Goal: Task Accomplishment & Management: Complete application form

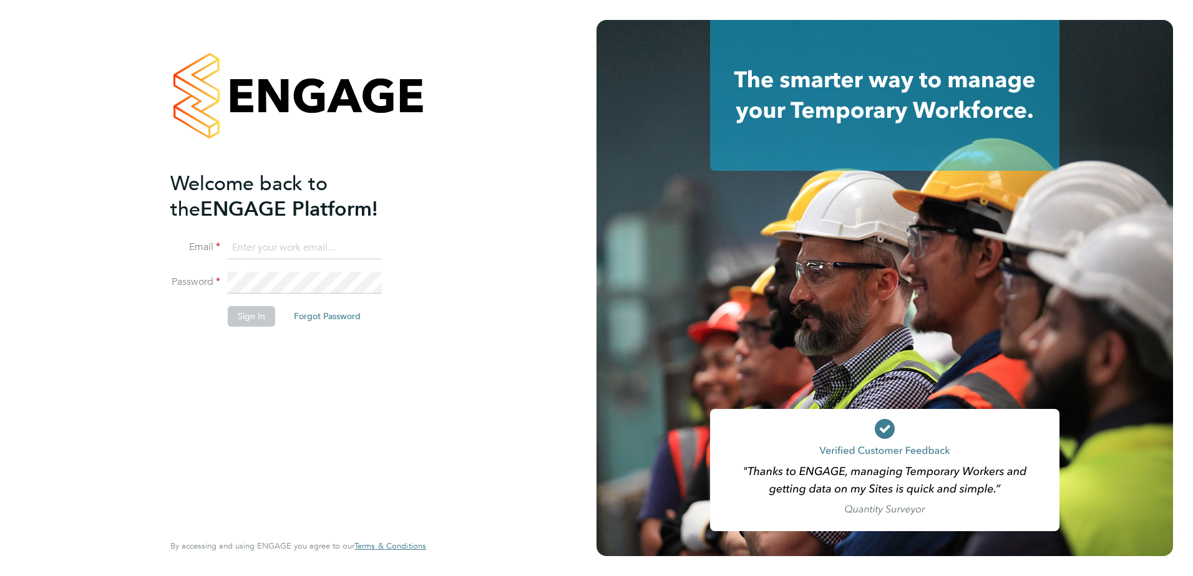
type input "joseph.fletcher@countrysidepartnerships.com"
click at [232, 318] on button "Sign In" at bounding box center [251, 316] width 47 height 20
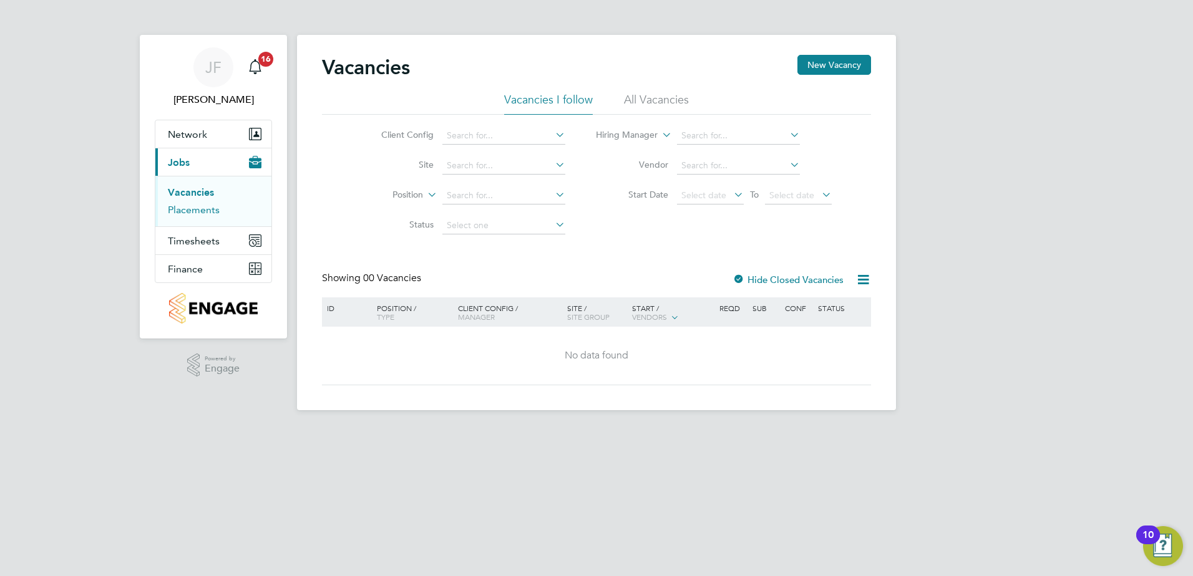
click at [203, 210] on link "Placements" at bounding box center [194, 210] width 52 height 12
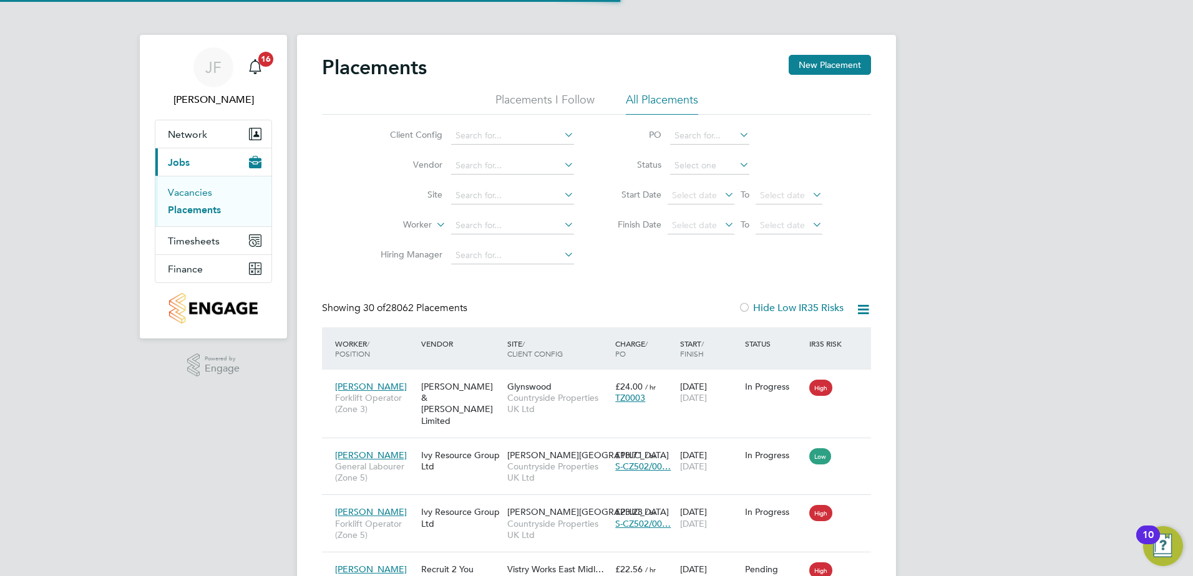
click at [201, 190] on link "Vacancies" at bounding box center [190, 193] width 44 height 12
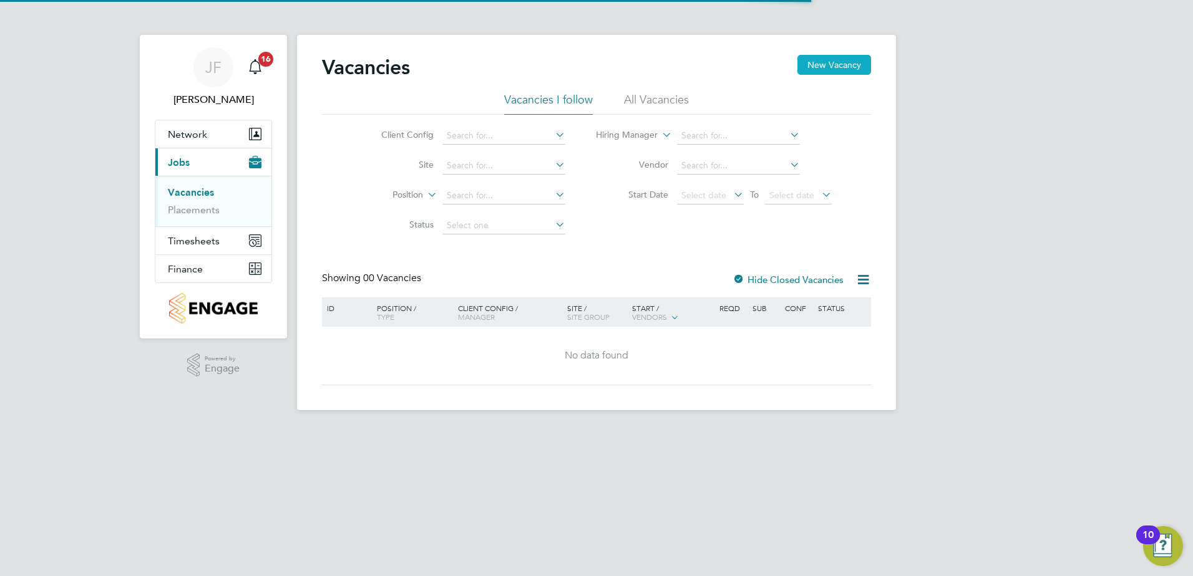
click at [847, 60] on button "New Vacancy" at bounding box center [834, 65] width 74 height 20
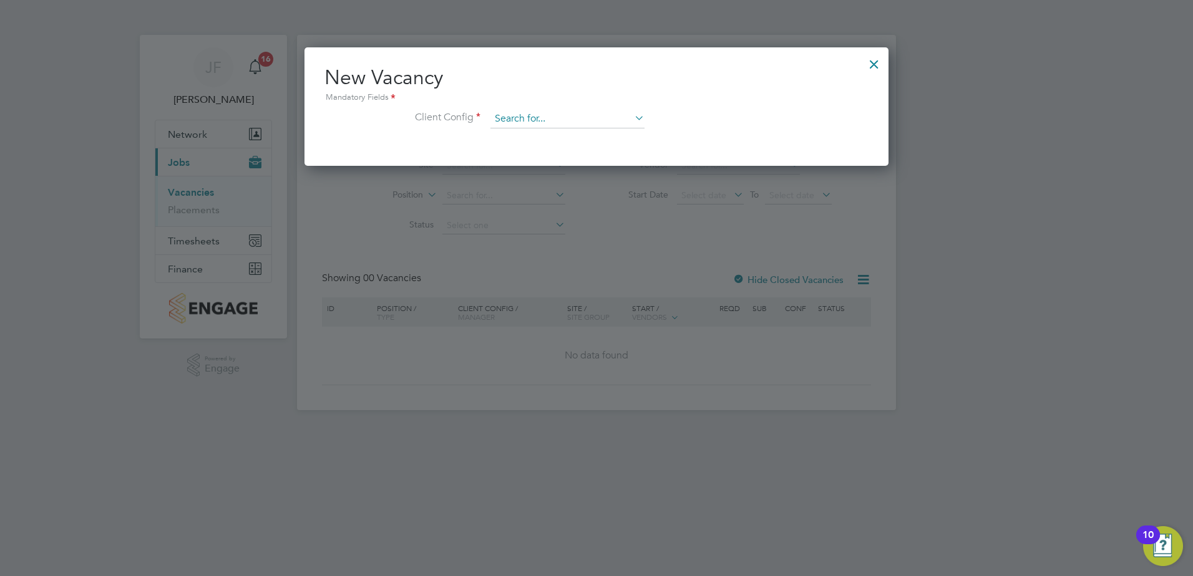
scroll to position [119, 585]
click at [543, 118] on input at bounding box center [567, 119] width 154 height 19
click at [618, 269] on li "Countryside Properties UK Ltd" at bounding box center [649, 272] width 319 height 17
type input "Countryside Properties UK Ltd"
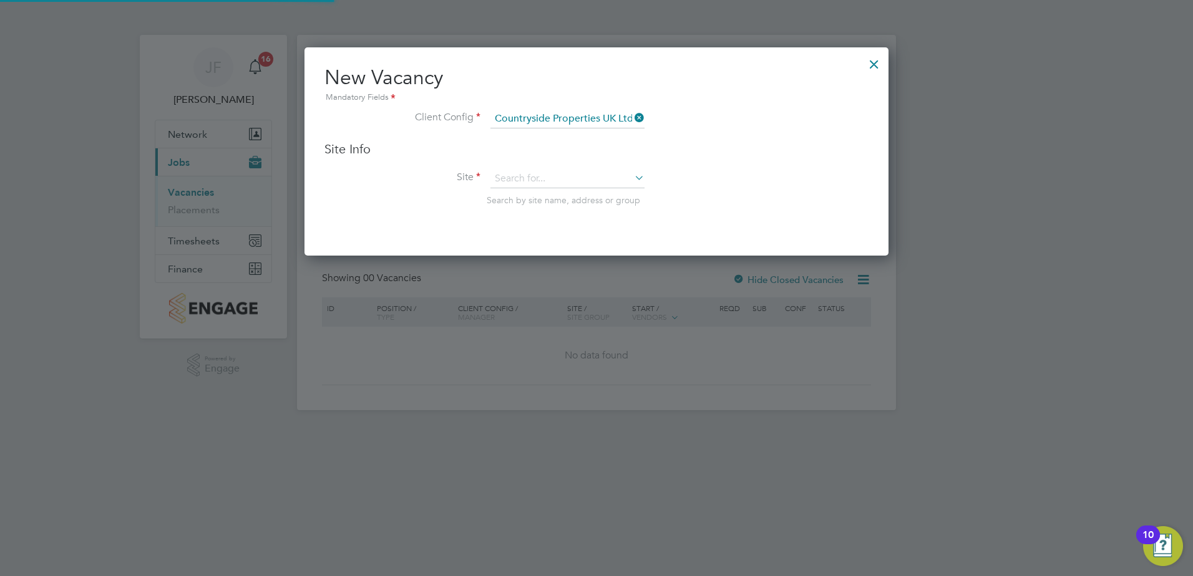
scroll to position [209, 585]
click at [557, 180] on input at bounding box center [567, 179] width 154 height 19
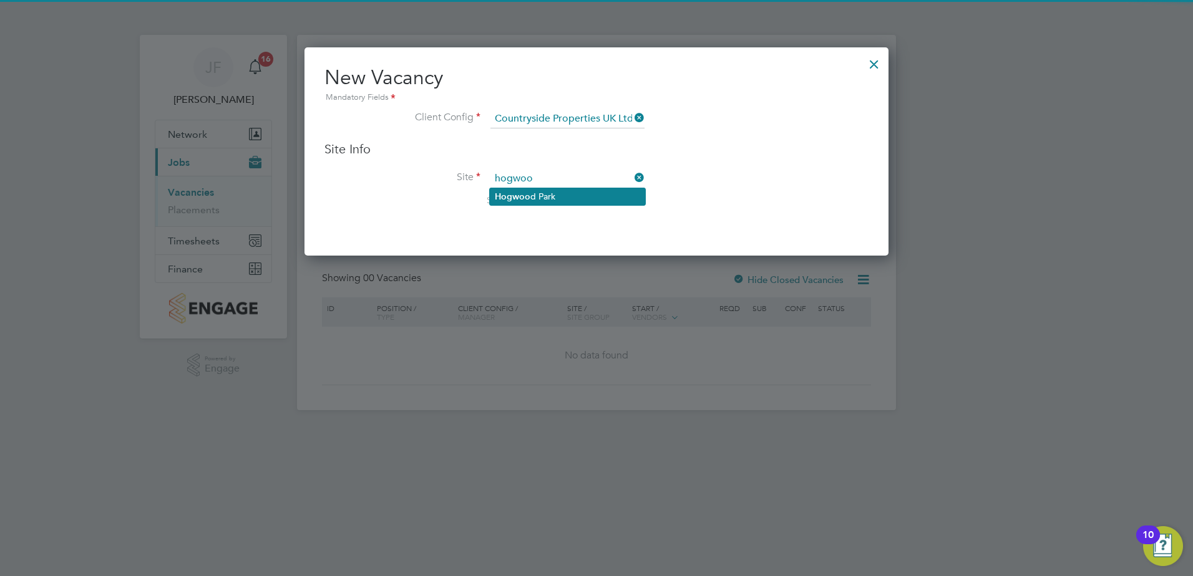
click at [575, 197] on li "[GEOGRAPHIC_DATA]" at bounding box center [567, 196] width 155 height 17
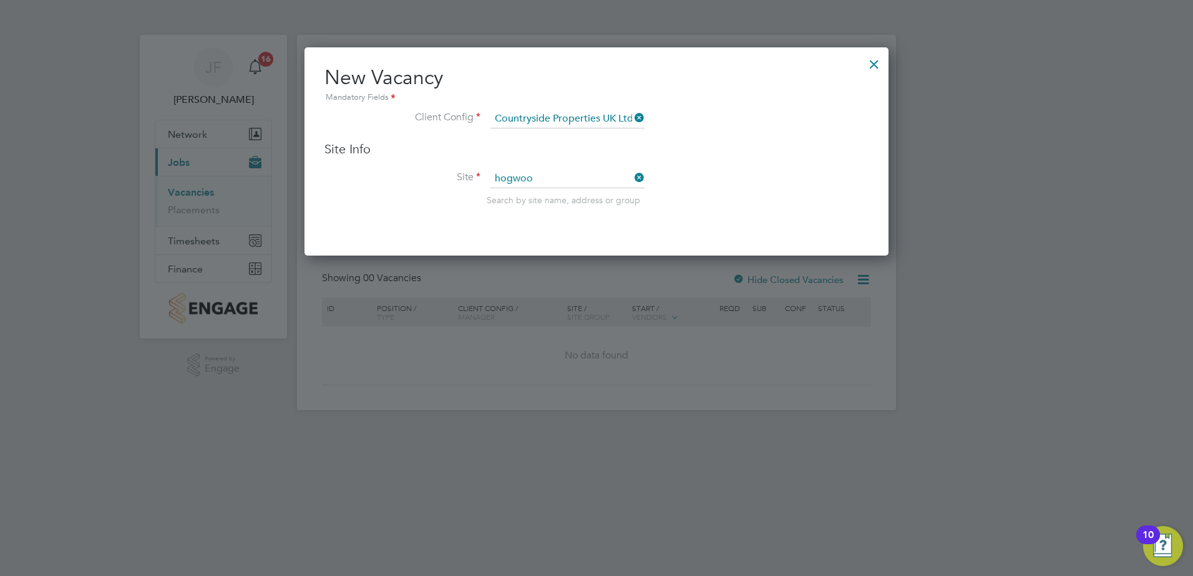
type input "[GEOGRAPHIC_DATA]"
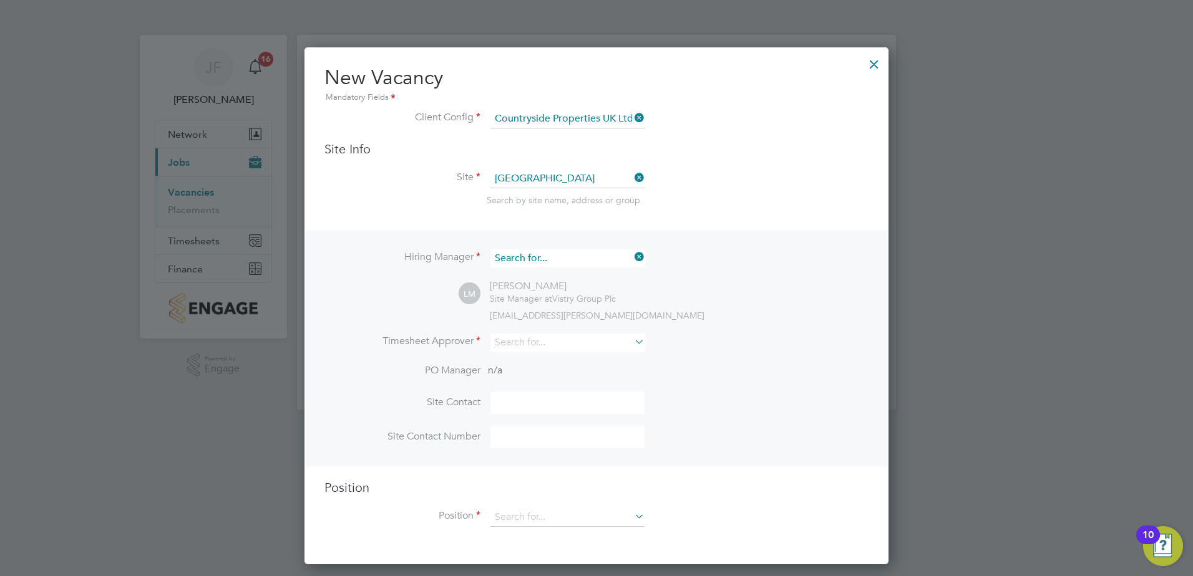
scroll to position [464, 585]
click at [588, 257] on input at bounding box center [567, 259] width 154 height 18
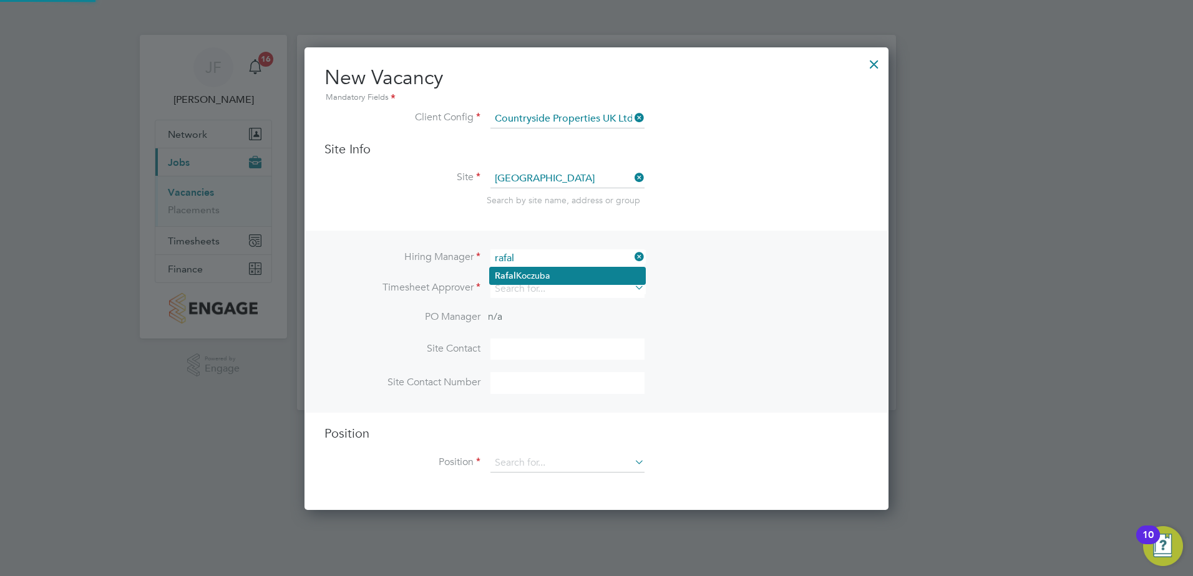
click at [527, 273] on li "[PERSON_NAME]" at bounding box center [567, 276] width 155 height 17
type input "[PERSON_NAME]"
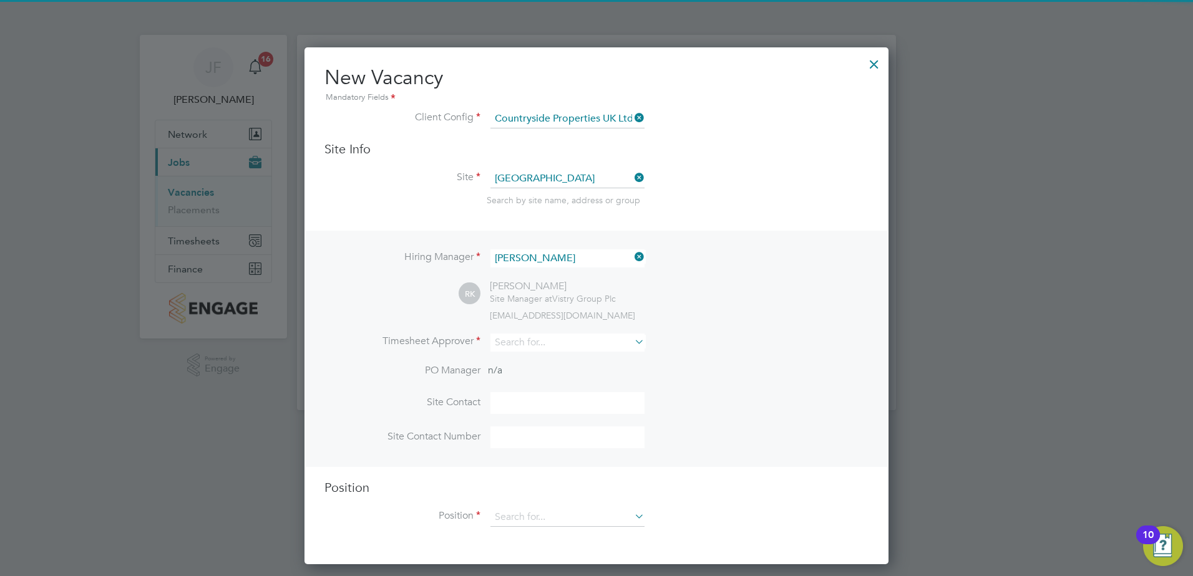
scroll to position [518, 585]
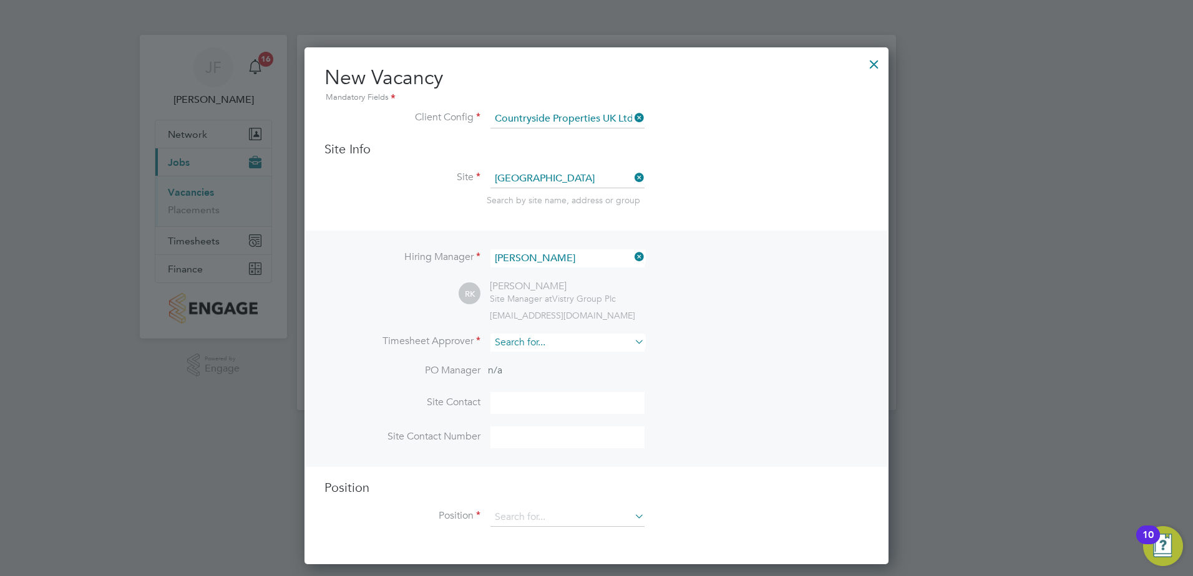
click at [532, 340] on input at bounding box center [567, 343] width 154 height 18
type input "[PERSON_NAME]"
drag, startPoint x: 579, startPoint y: 301, endPoint x: 512, endPoint y: 300, distance: 67.4
click at [512, 300] on div "Hiring Manager [PERSON_NAME] [PERSON_NAME] Site Manager at Vistry Group Plc [EM…" at bounding box center [596, 349] width 581 height 236
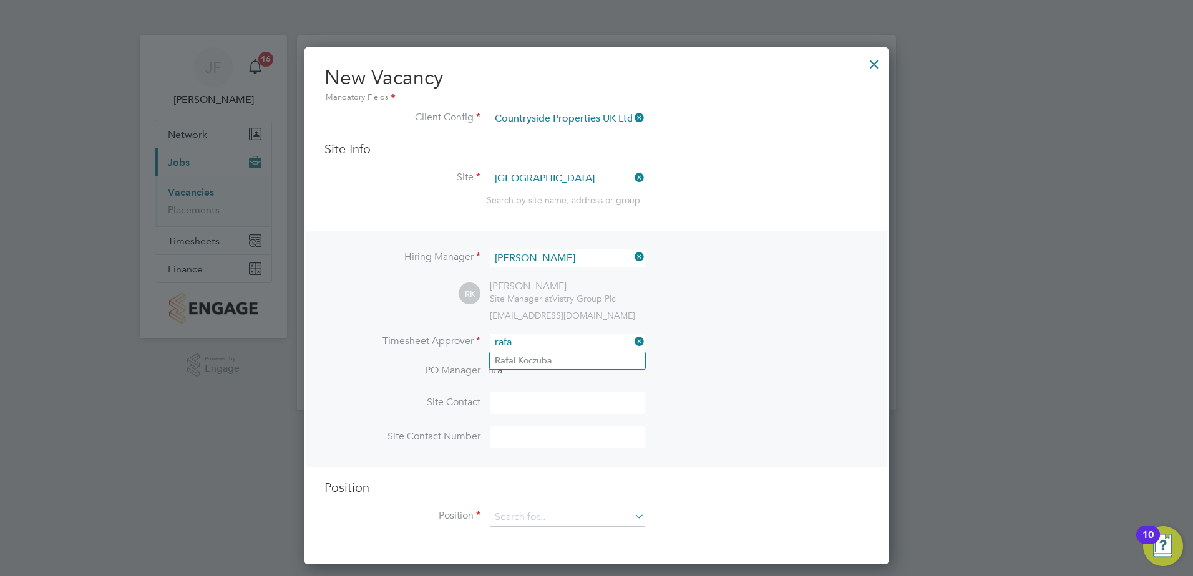
type input "[PERSON_NAME]"
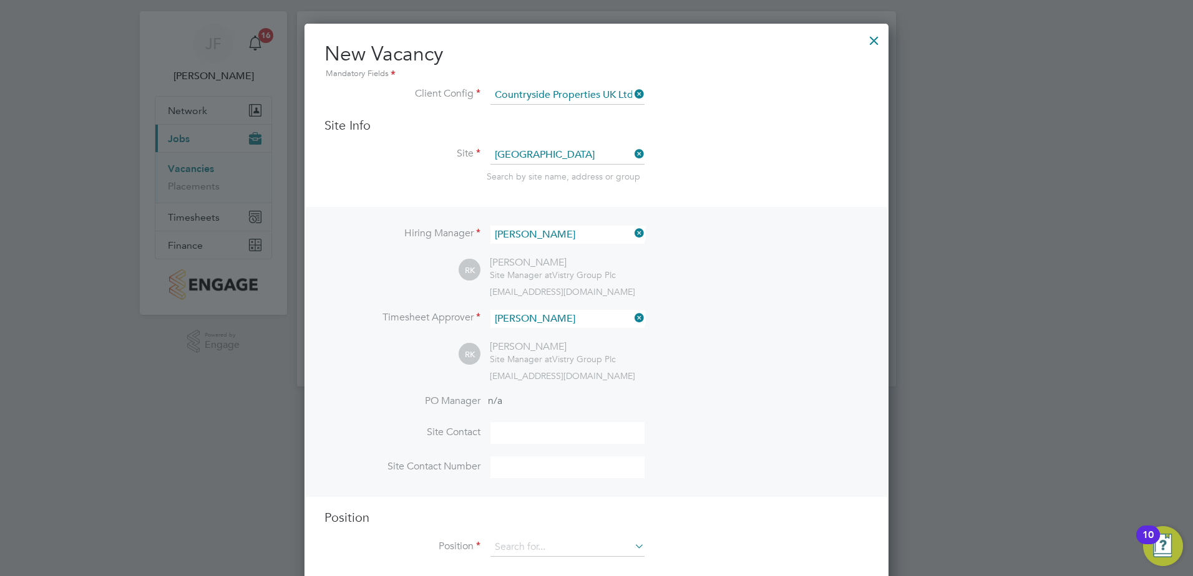
scroll to position [43, 0]
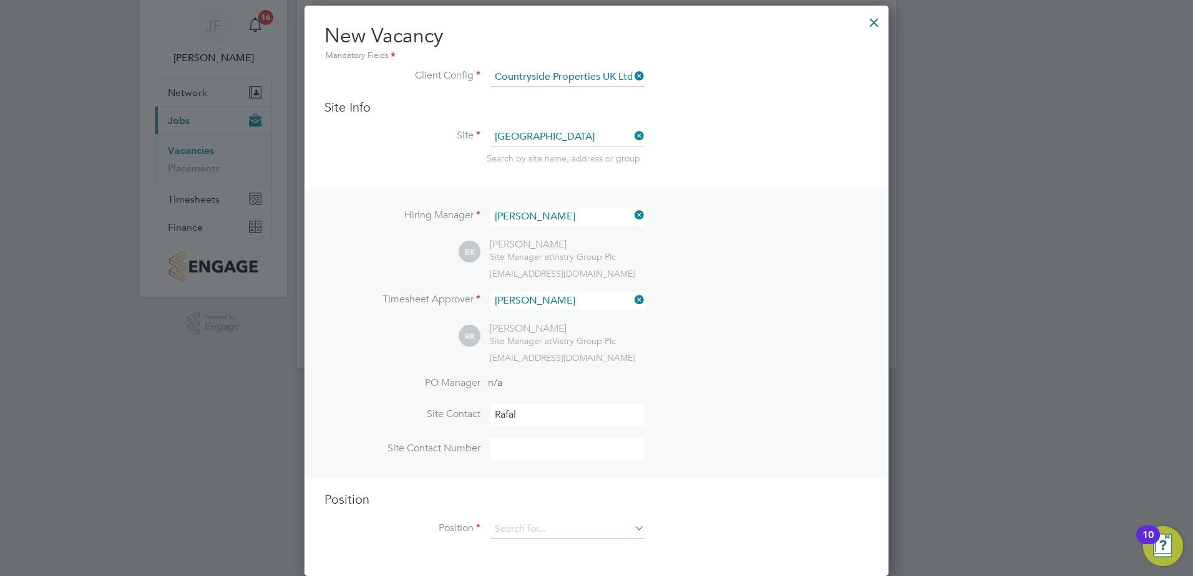
type input "[PERSON_NAME]"
click at [518, 540] on li "Position" at bounding box center [596, 535] width 544 height 31
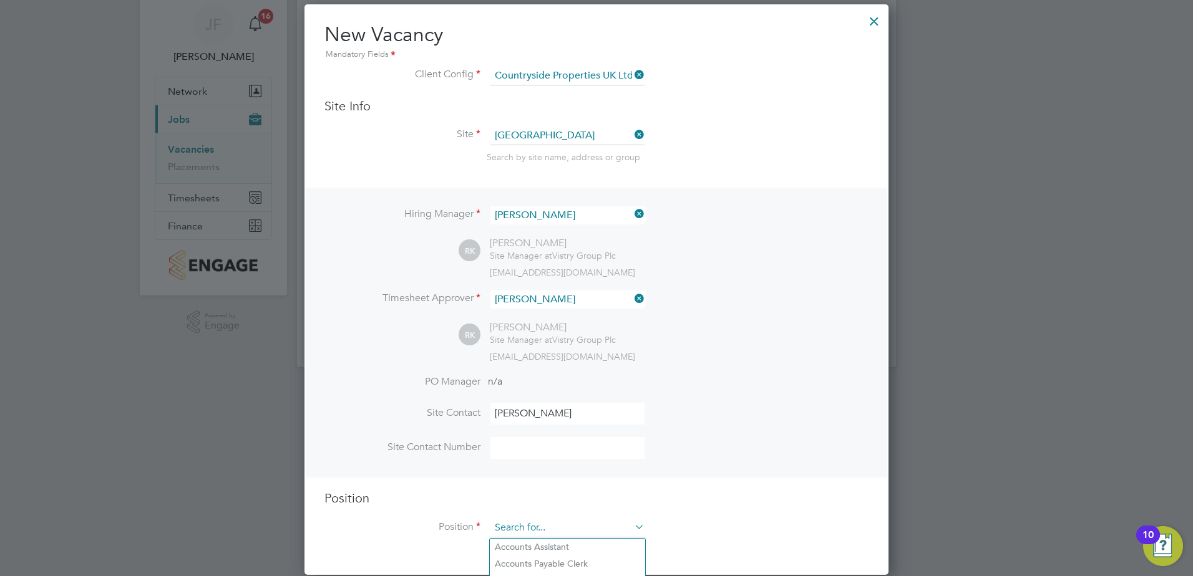
click at [521, 535] on input at bounding box center [567, 528] width 154 height 19
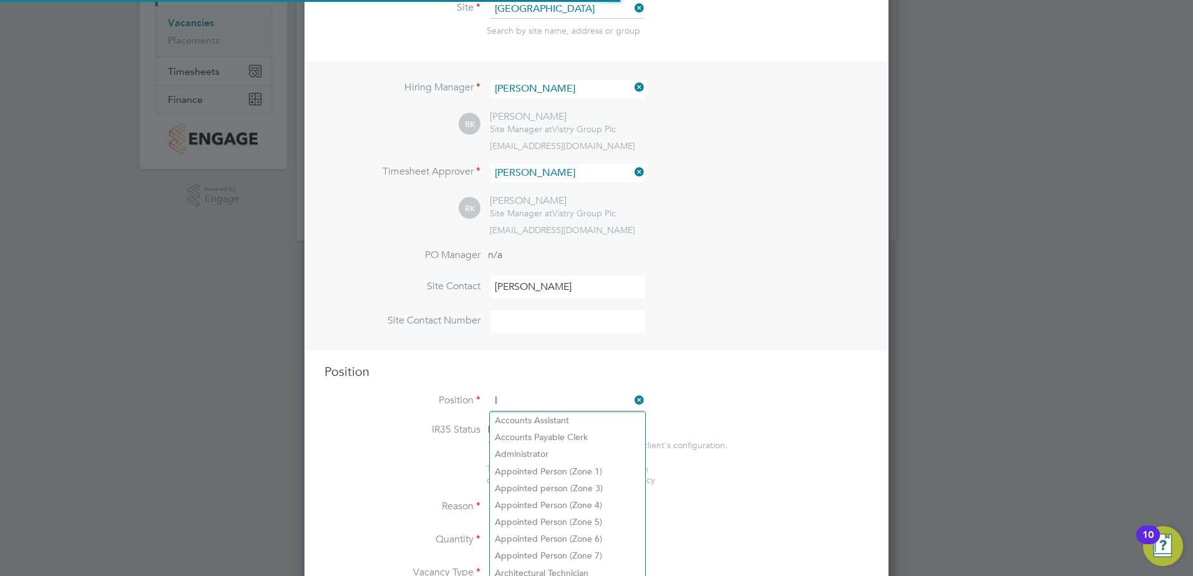
scroll to position [1793, 585]
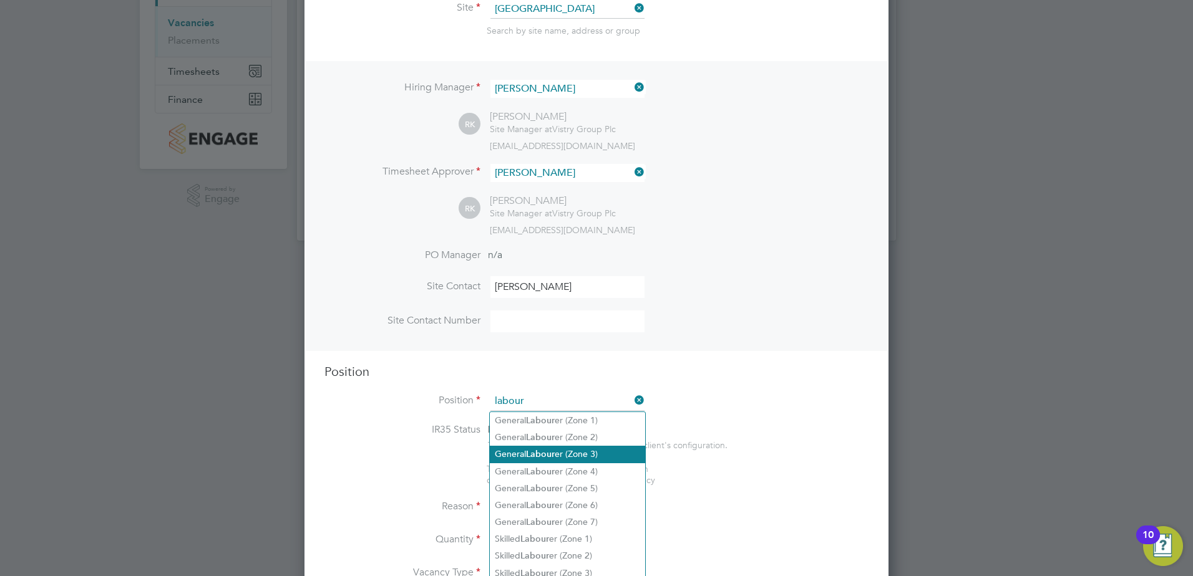
click at [590, 452] on li "General Labour er (Zone 3)" at bounding box center [567, 454] width 155 height 17
type input "General Labourer (Zone 3)"
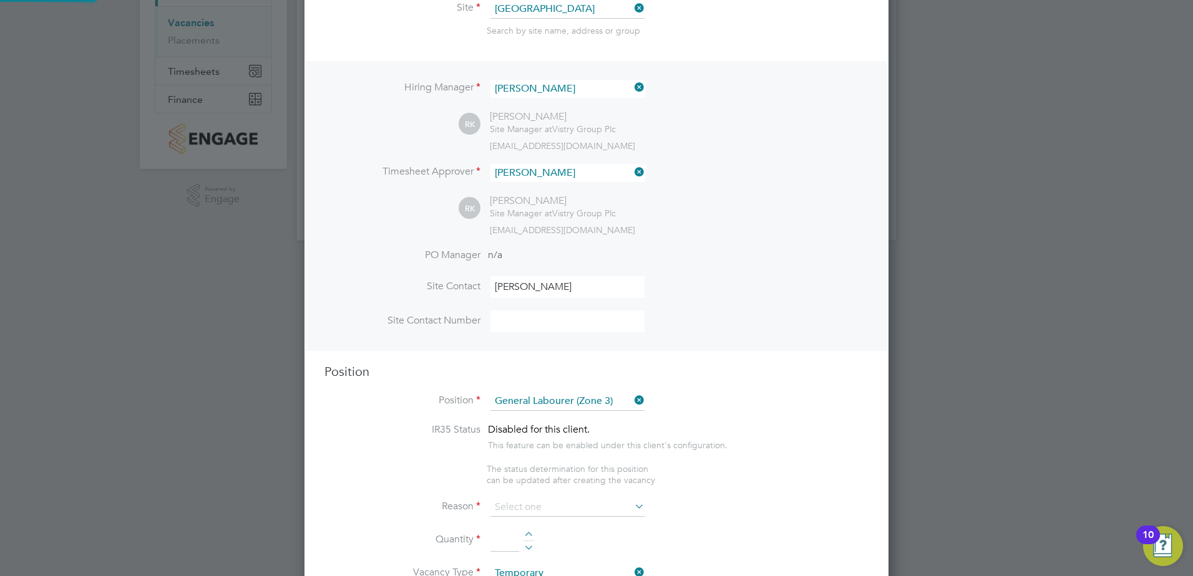
type textarea "- General labouring duties - Supporting the trades on site - Moving materials a…"
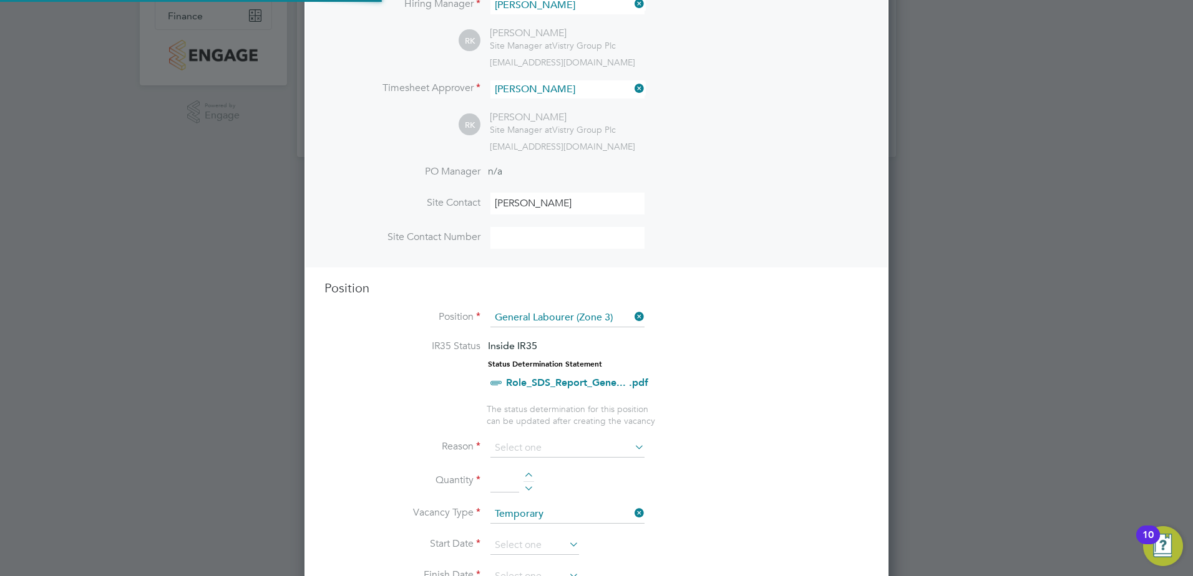
scroll to position [357, 0]
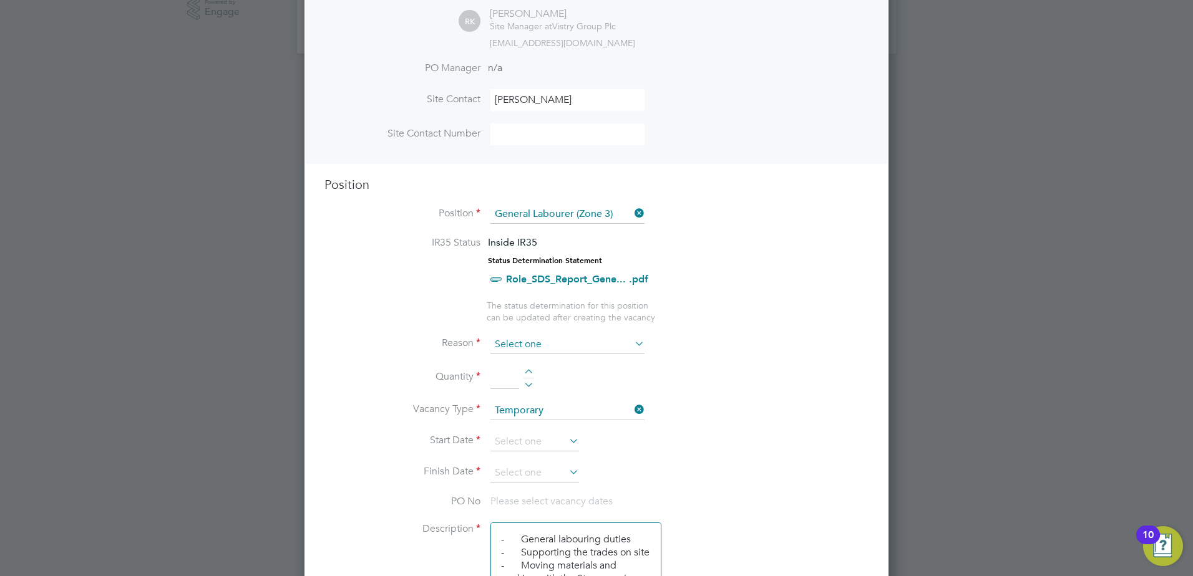
click at [517, 344] on input at bounding box center [567, 345] width 154 height 19
click at [546, 377] on li "Holiday" at bounding box center [567, 379] width 155 height 16
type input "Holiday"
click at [528, 370] on div at bounding box center [528, 373] width 11 height 9
type input "1"
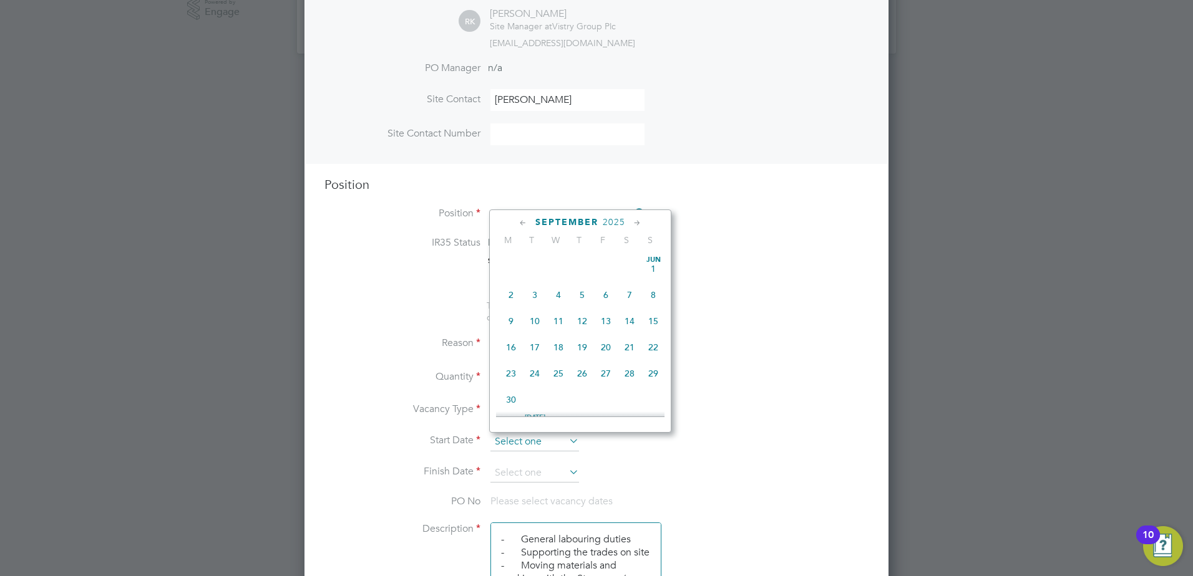
click at [520, 437] on input at bounding box center [534, 442] width 89 height 19
click at [522, 222] on icon at bounding box center [523, 223] width 12 height 14
click at [634, 223] on icon at bounding box center [637, 223] width 12 height 14
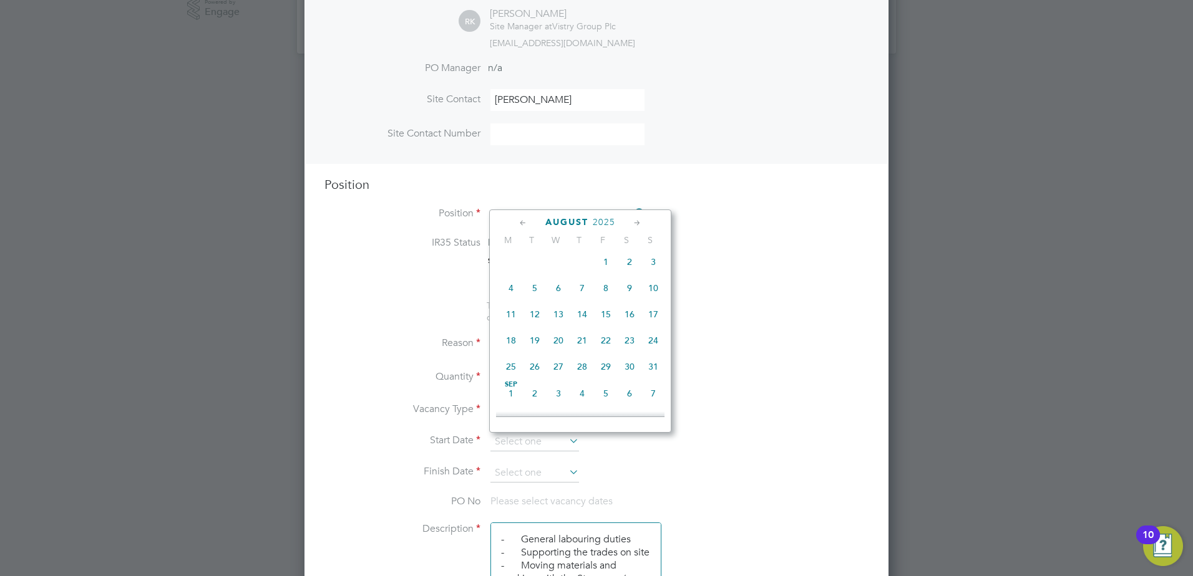
scroll to position [0, 0]
click at [508, 318] on span "15" at bounding box center [511, 311] width 24 height 24
type input "[DATE]"
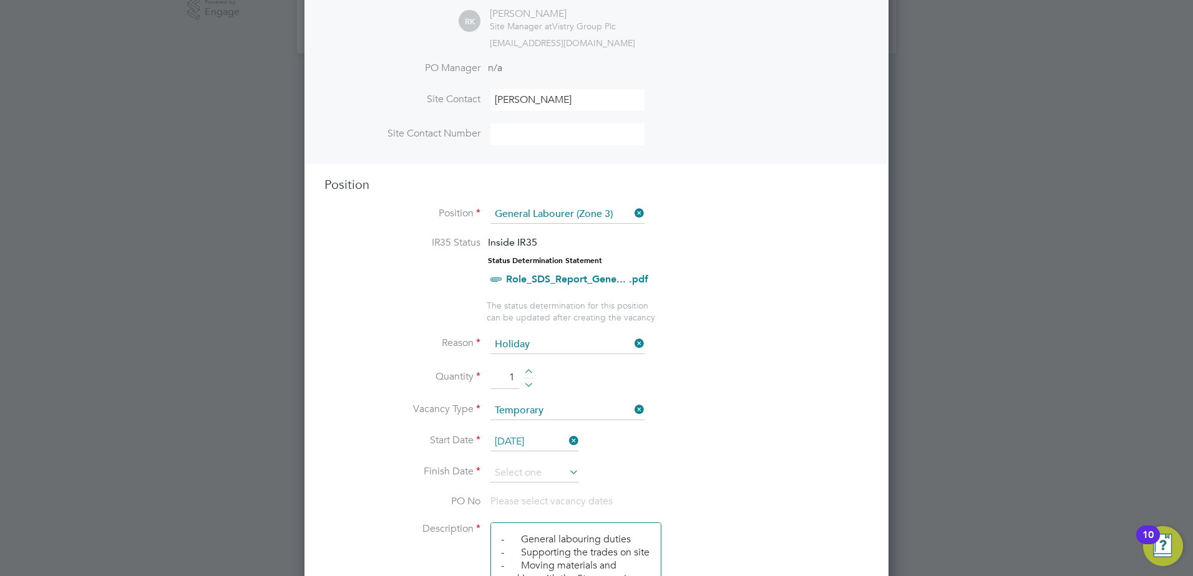
click at [566, 473] on icon at bounding box center [566, 472] width 0 height 17
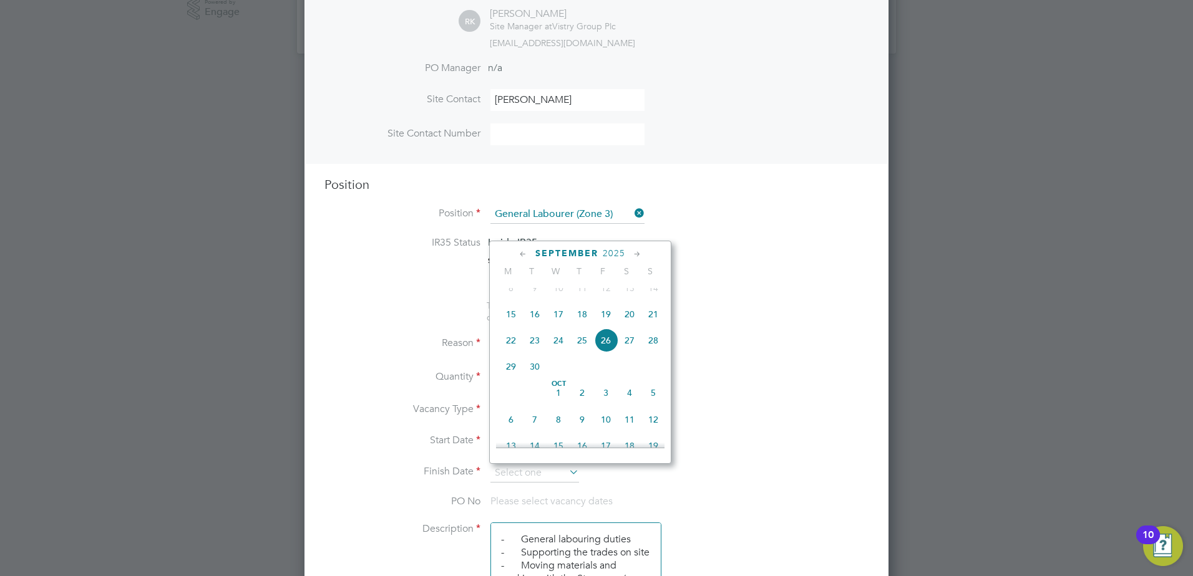
click at [508, 379] on span "29" at bounding box center [511, 367] width 24 height 24
type input "[DATE]"
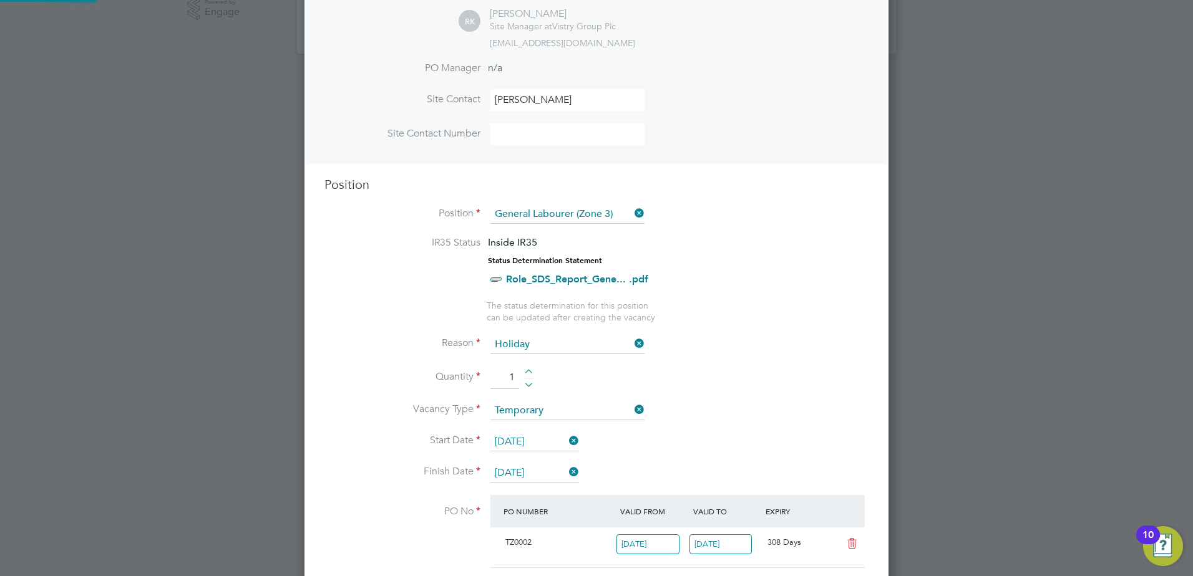
scroll to position [21, 117]
